Goal: Transaction & Acquisition: Purchase product/service

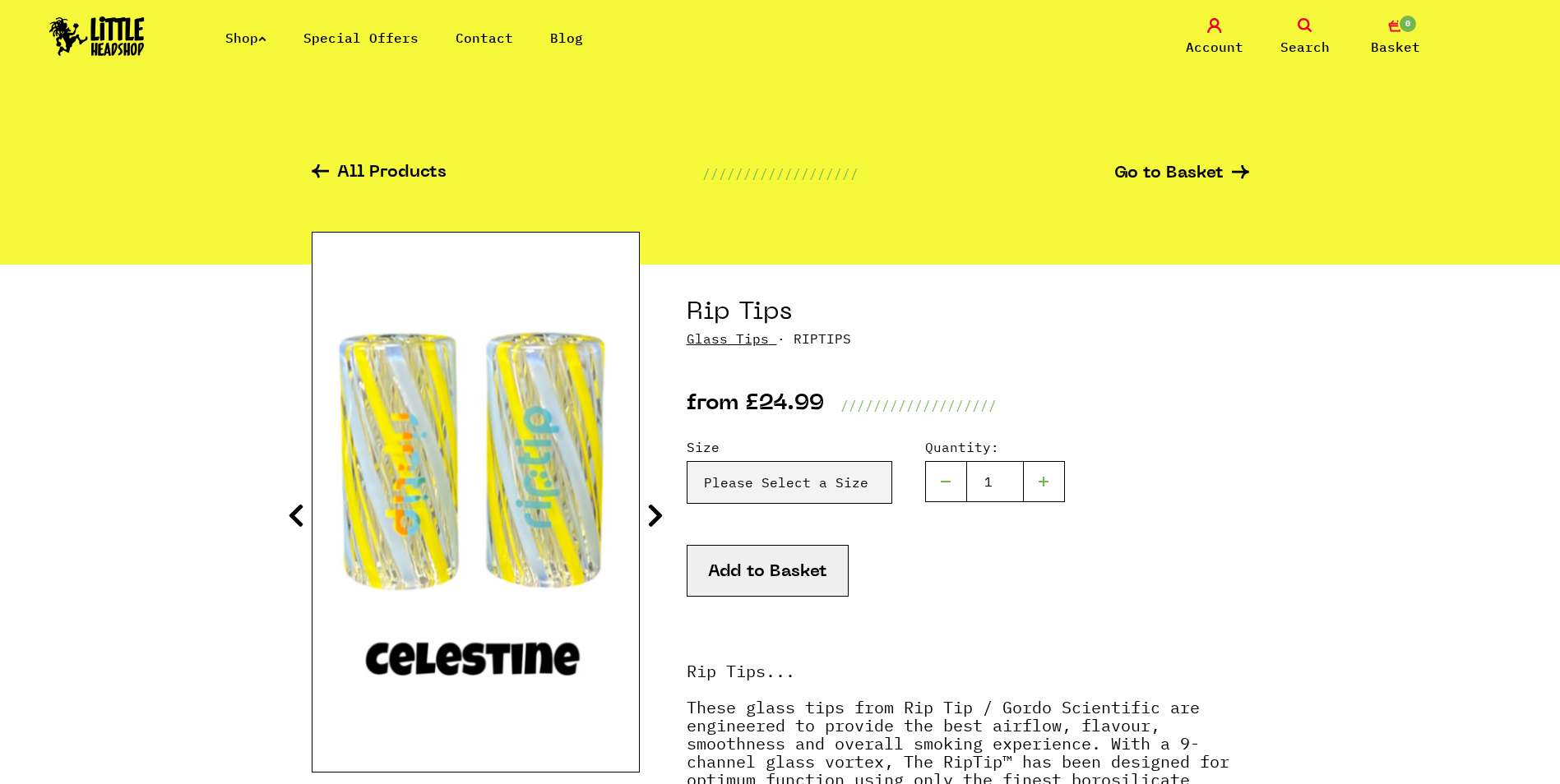
click at [136, 54] on img at bounding box center [97, 36] width 96 height 39
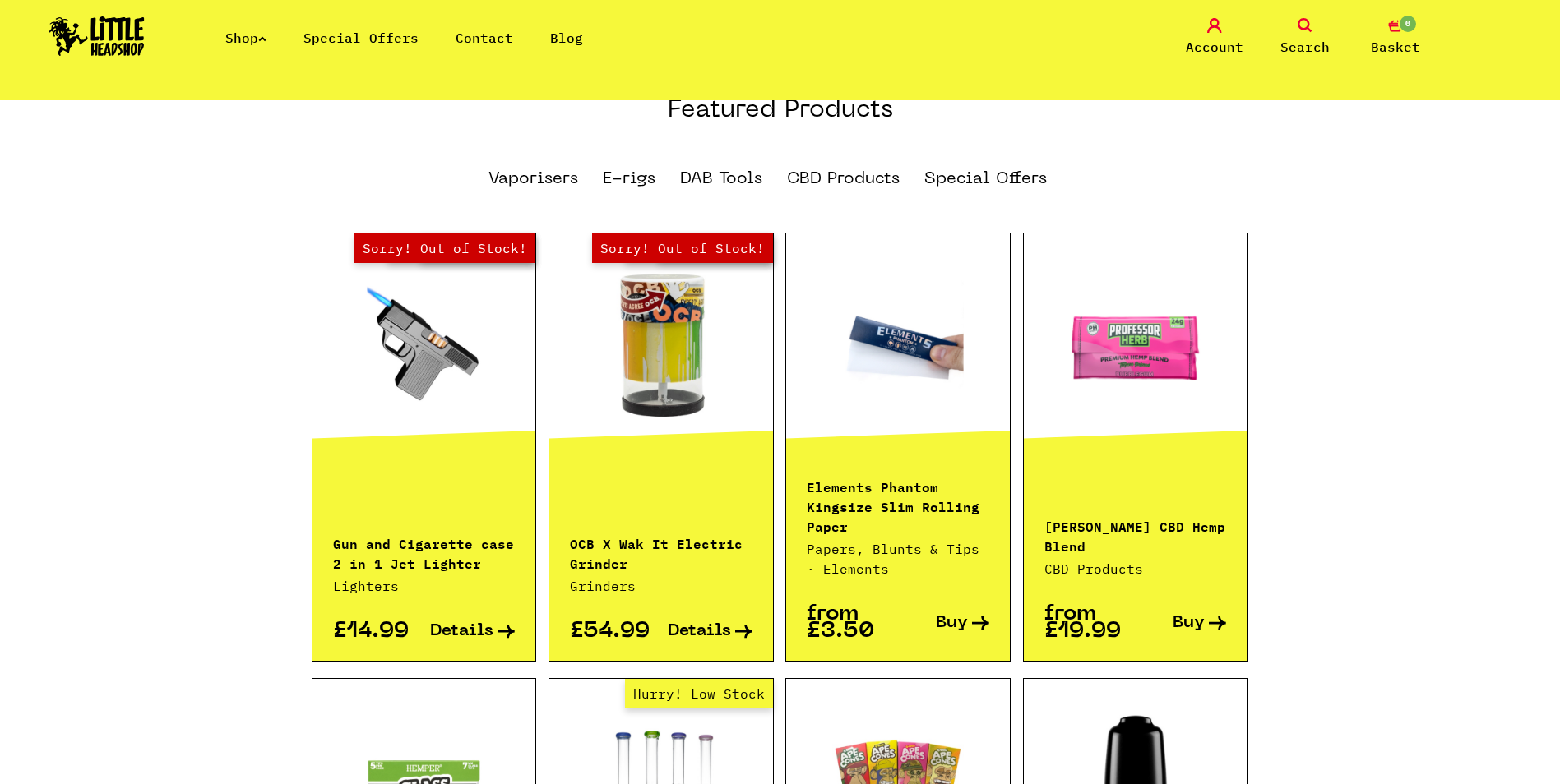
scroll to position [1644, 0]
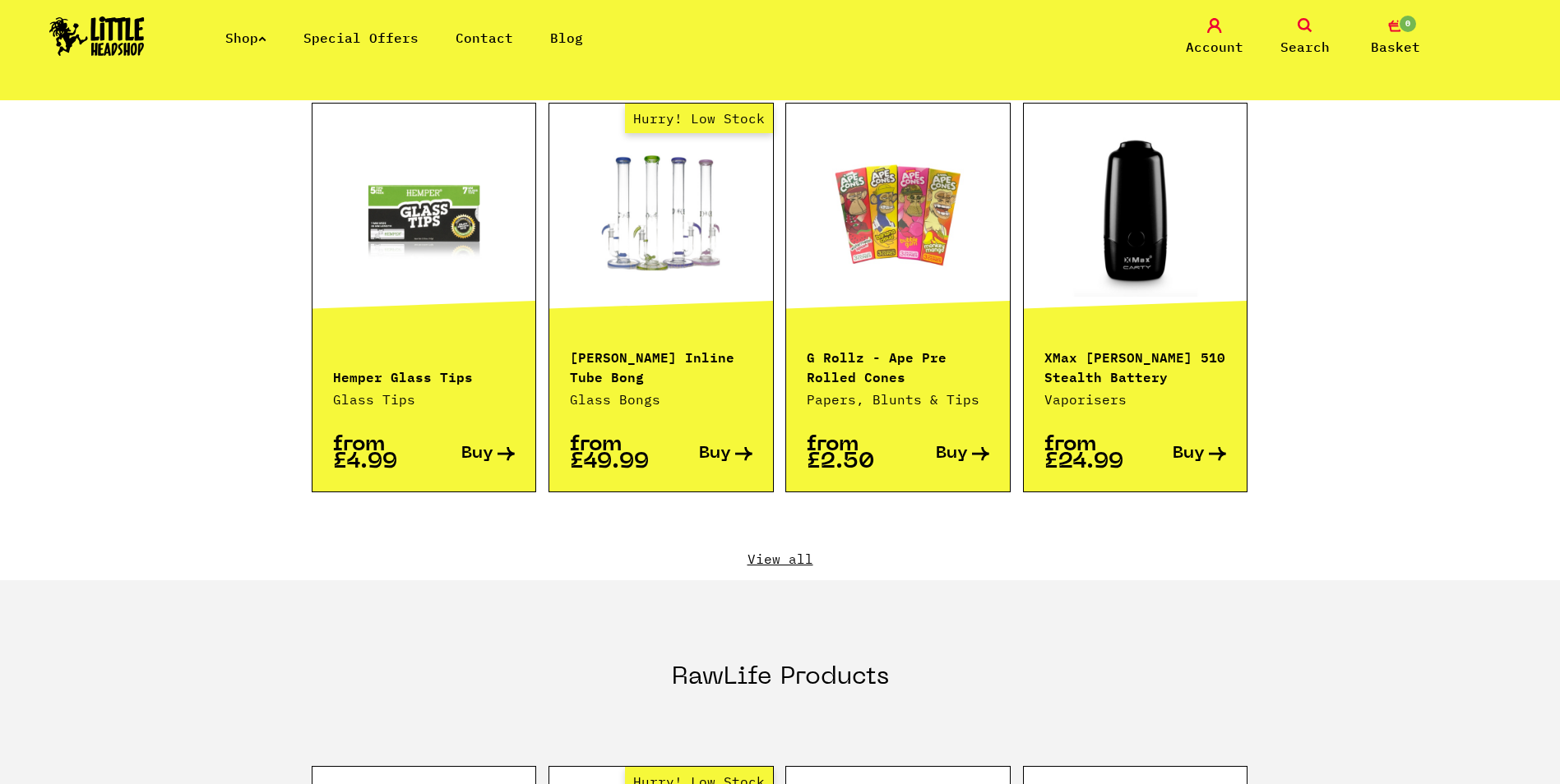
click at [803, 550] on link "View all" at bounding box center [780, 559] width 937 height 18
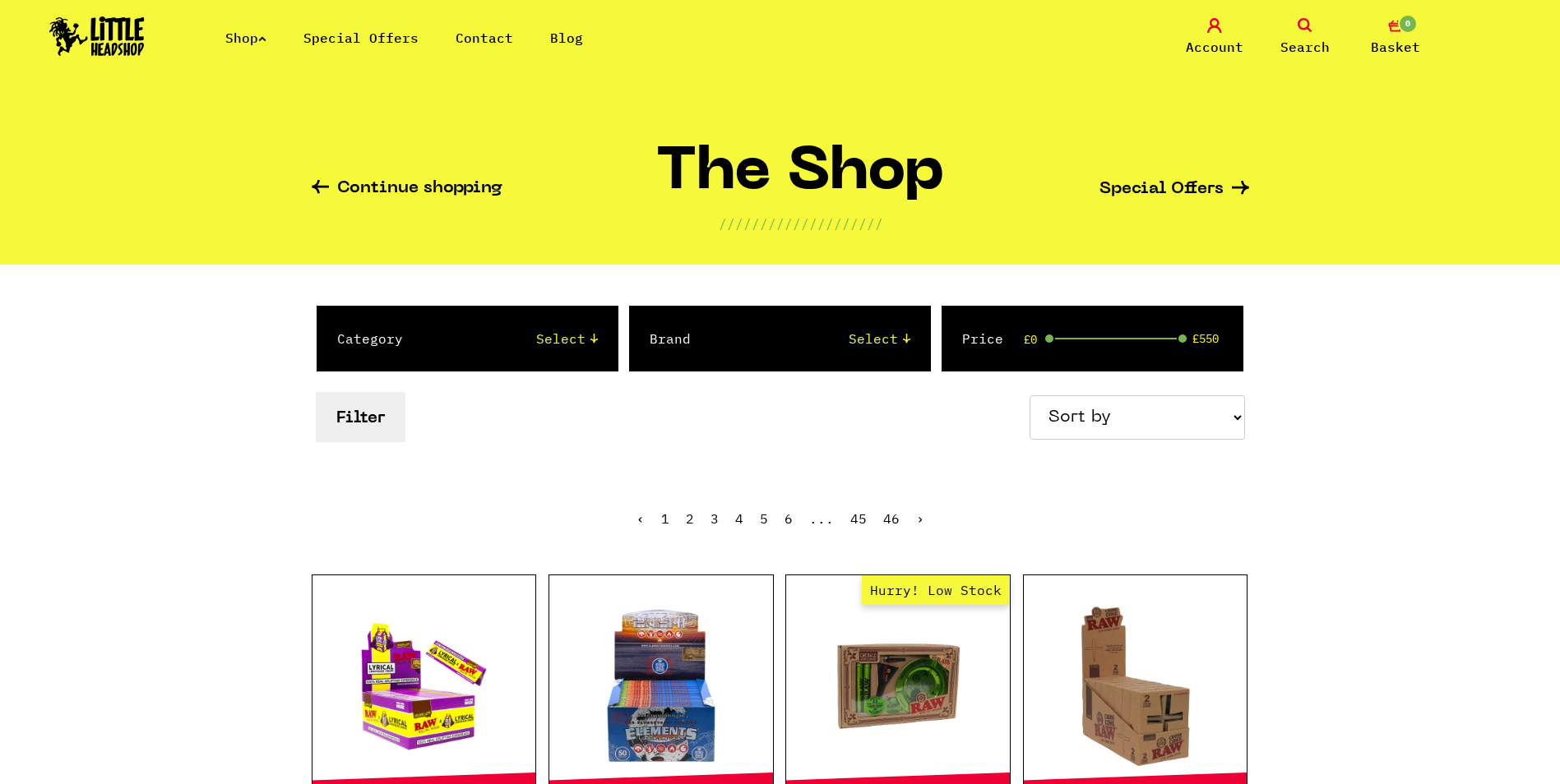
click at [1117, 411] on select "Sort by Price - Low to High Price - High to Low Newest Products" at bounding box center [1137, 417] width 216 height 44
select select "newest"
click at [1032, 395] on select "Sort by Price - Low to High Price - High to Low Newest Products" at bounding box center [1137, 417] width 216 height 44
